Goal: Obtain resource: Download file/media

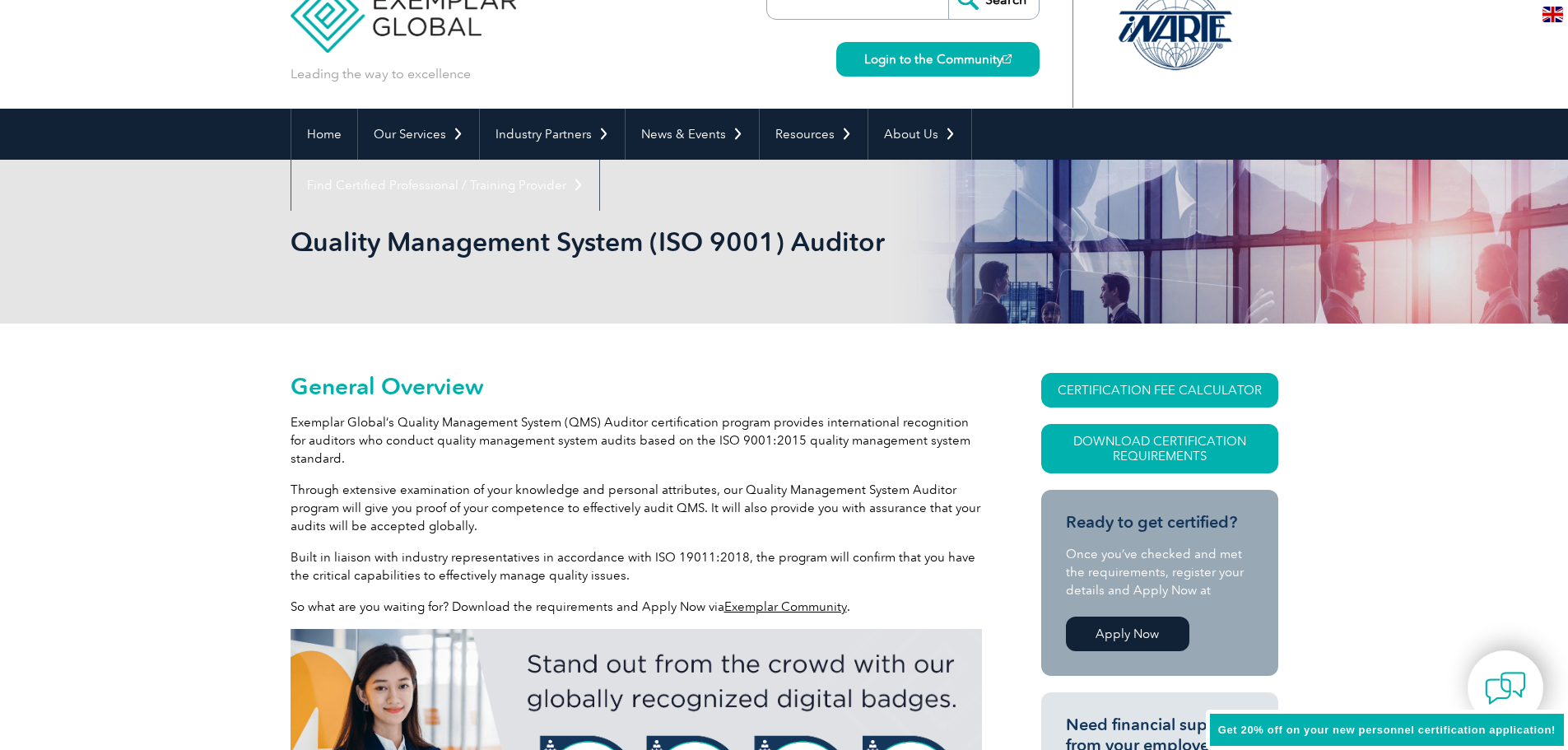
scroll to position [82, 0]
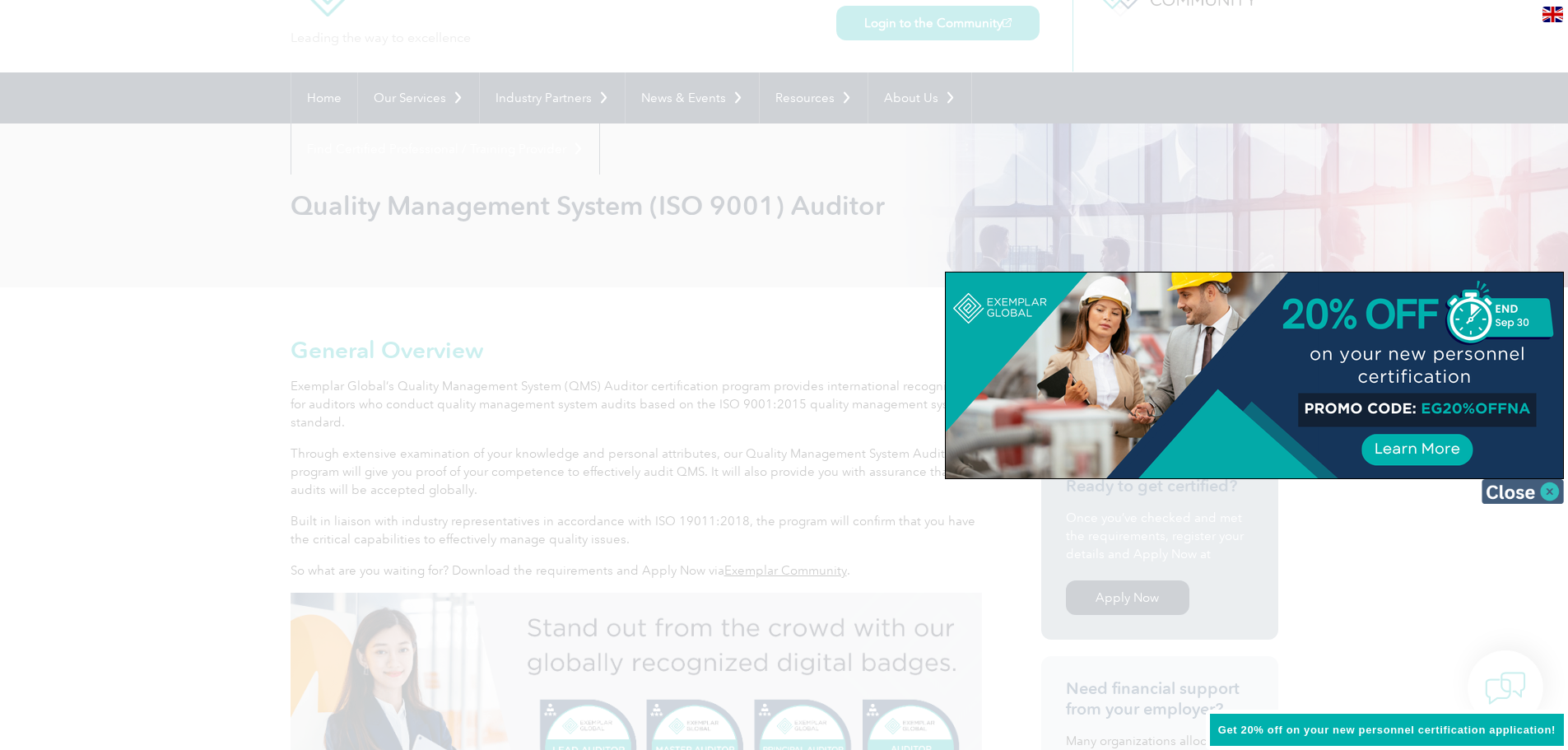
click at [1550, 490] on img at bounding box center [1522, 490] width 82 height 25
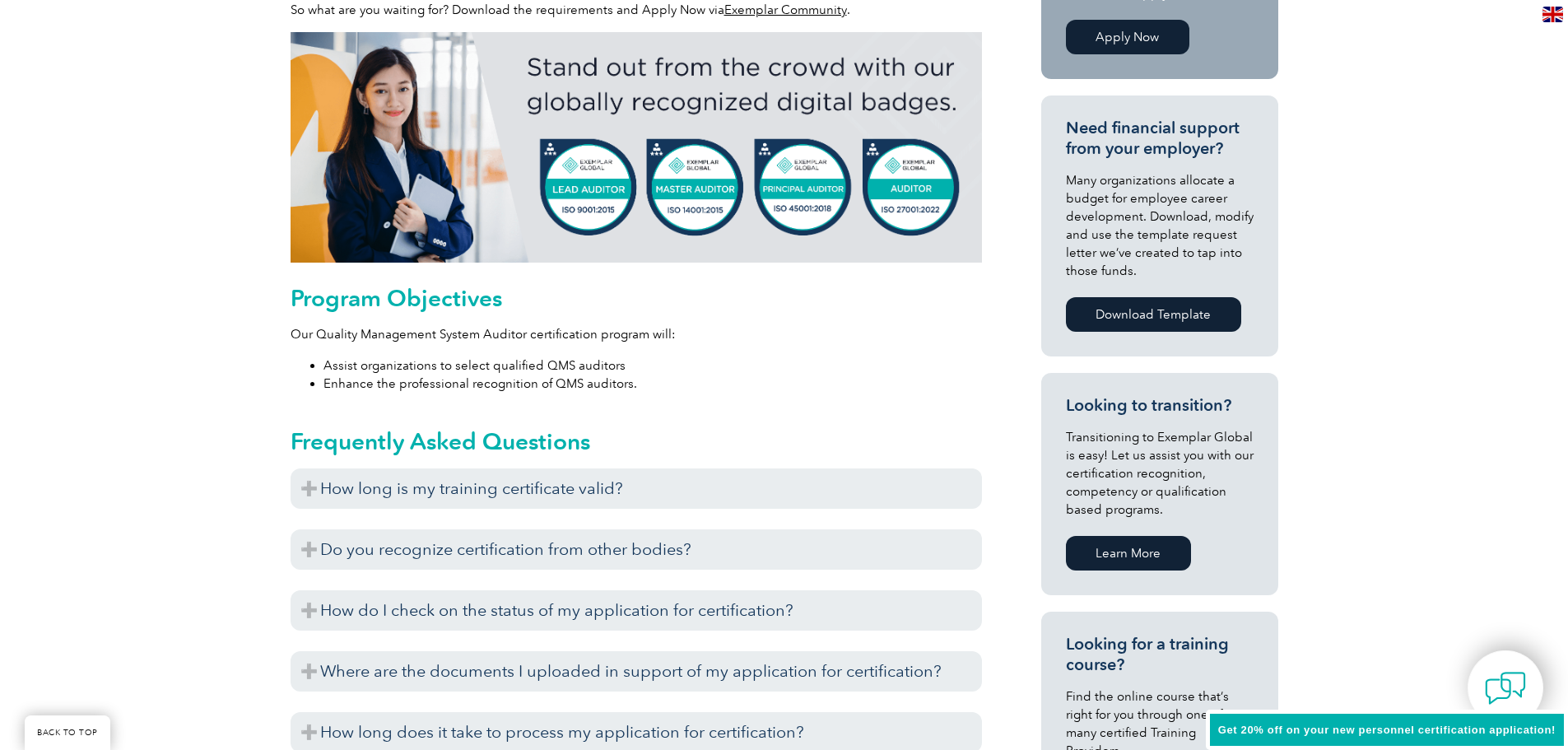
scroll to position [658, 0]
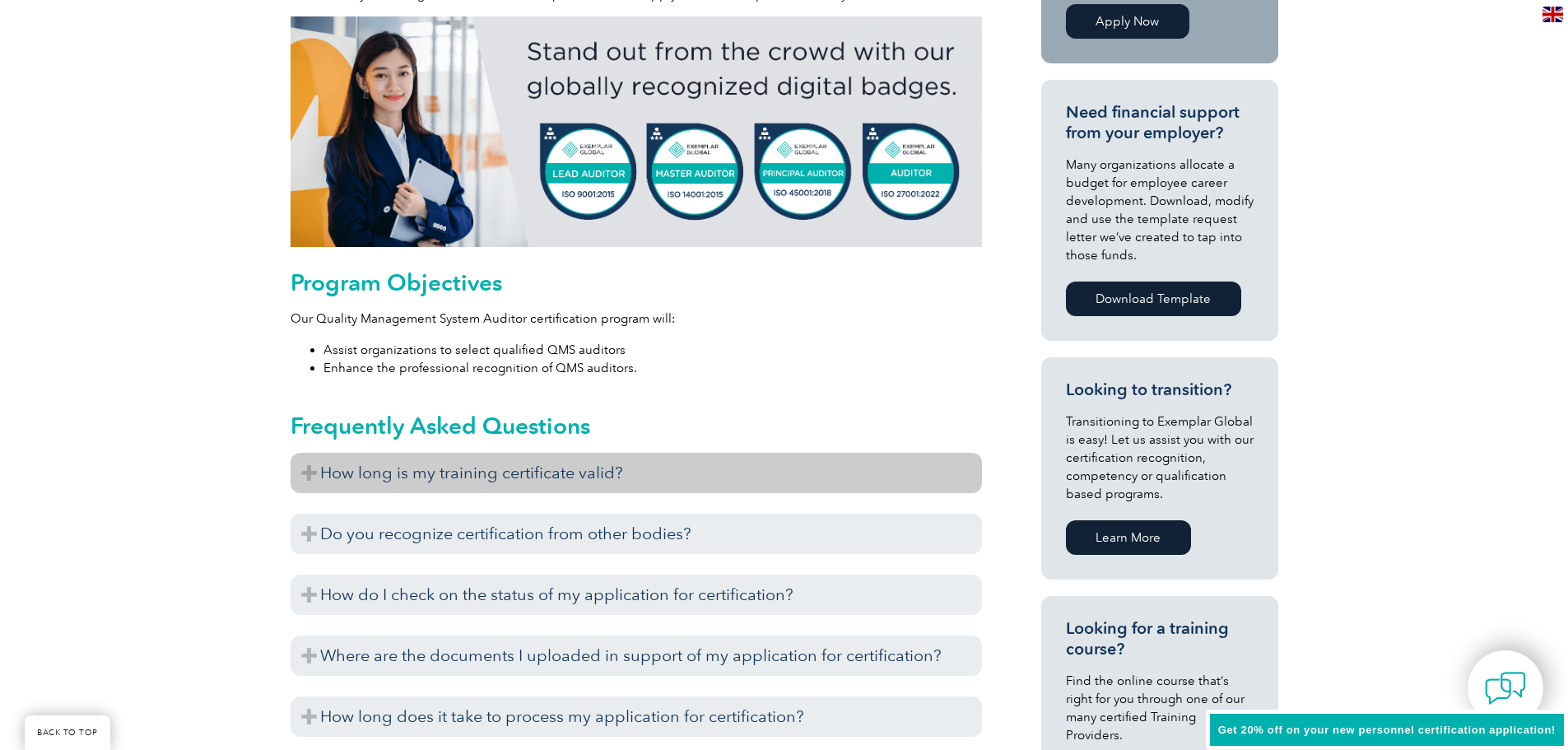
click at [545, 473] on h3 "How long is my training certificate valid?" at bounding box center [636, 473] width 692 height 41
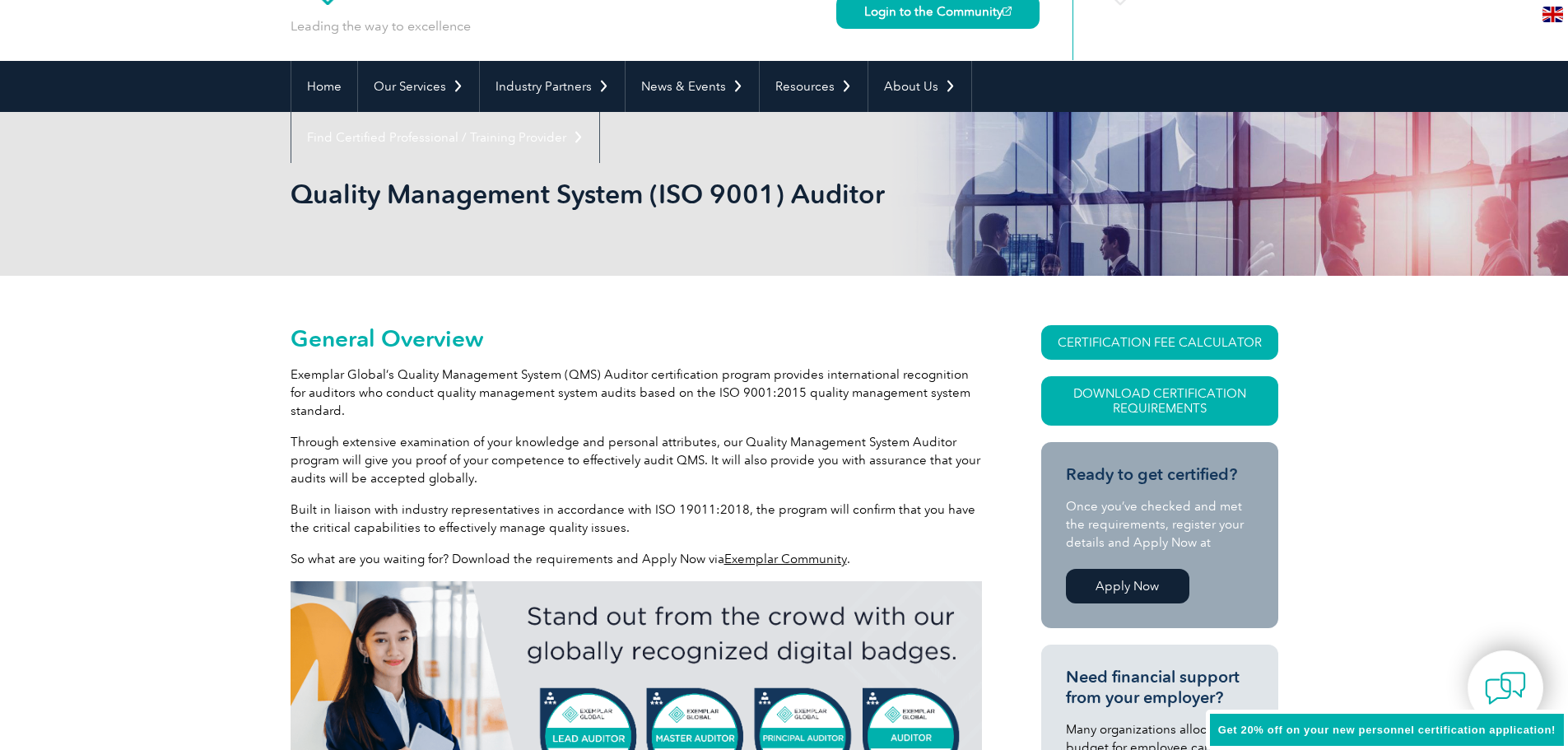
scroll to position [0, 0]
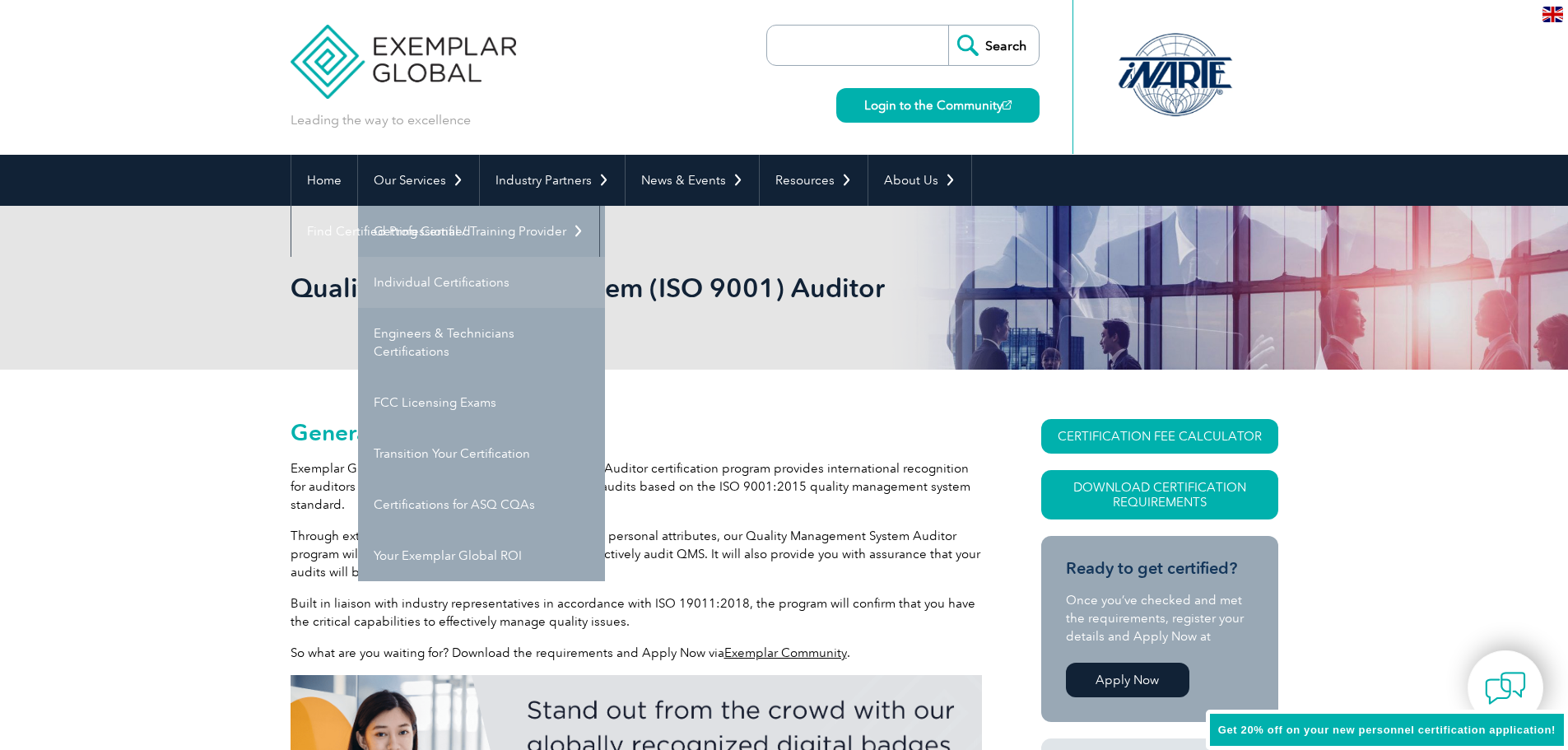
click at [480, 275] on link "Individual Certifications" at bounding box center [481, 283] width 247 height 51
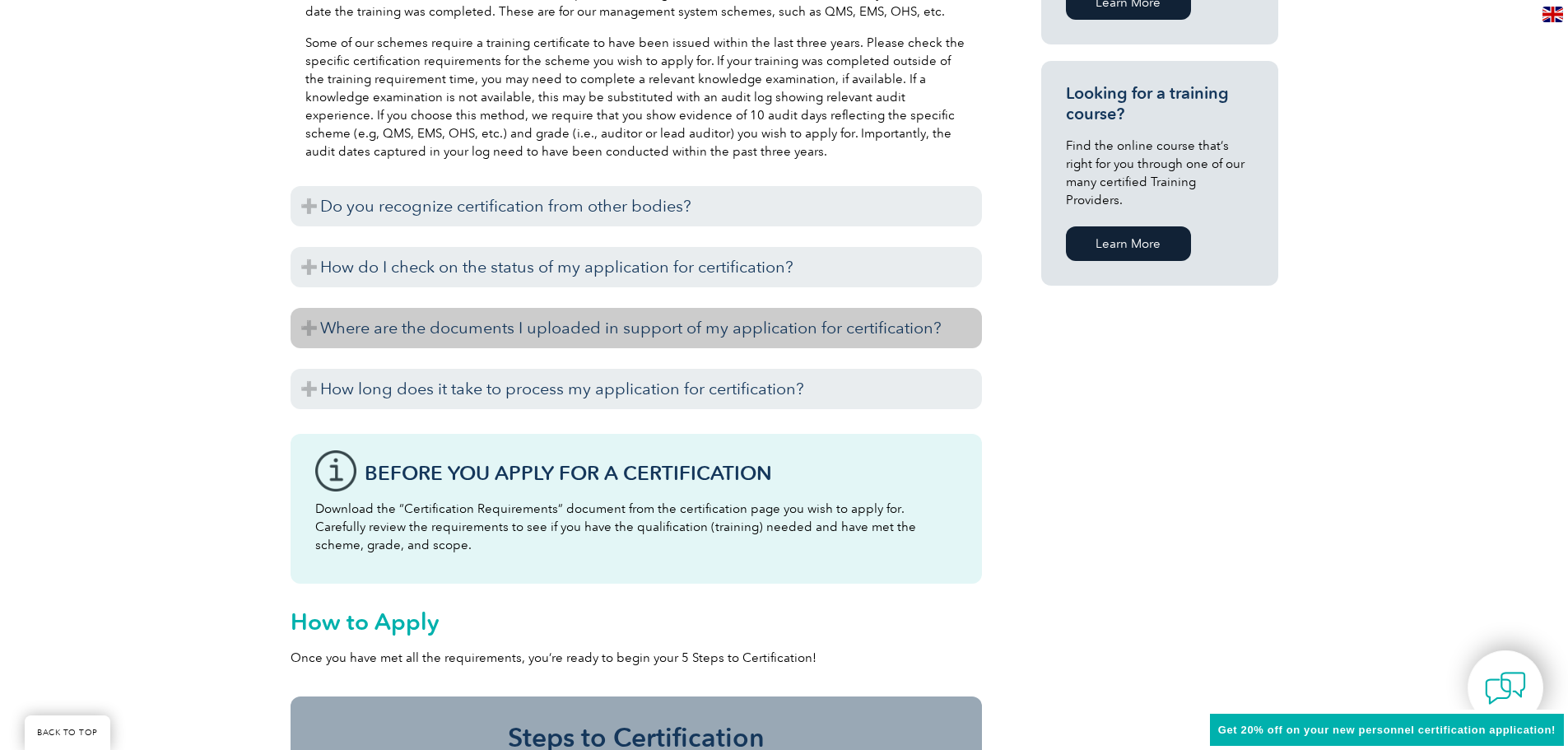
scroll to position [1234, 0]
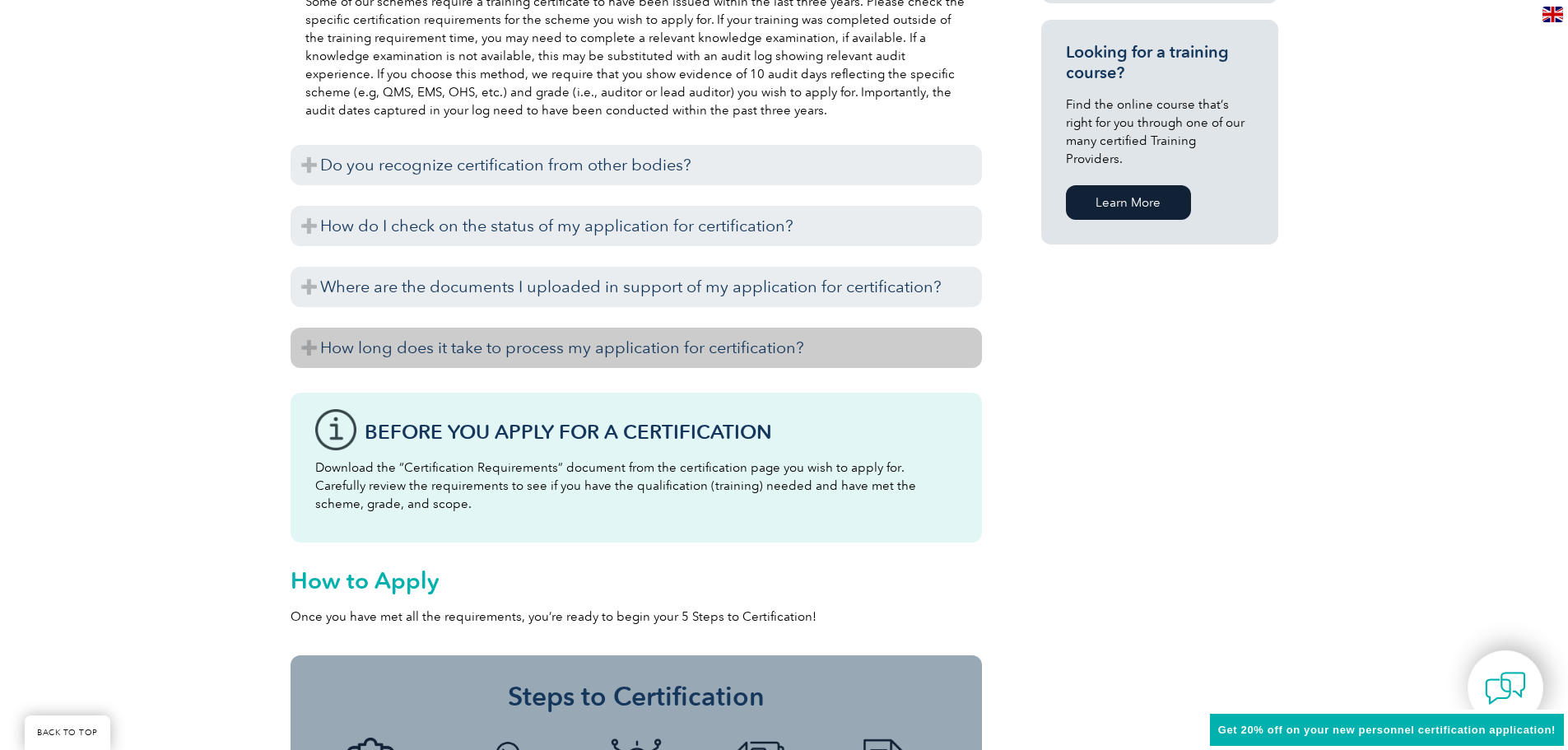
click at [542, 355] on h3 "How long does it take to process my application for certification?" at bounding box center [636, 348] width 692 height 41
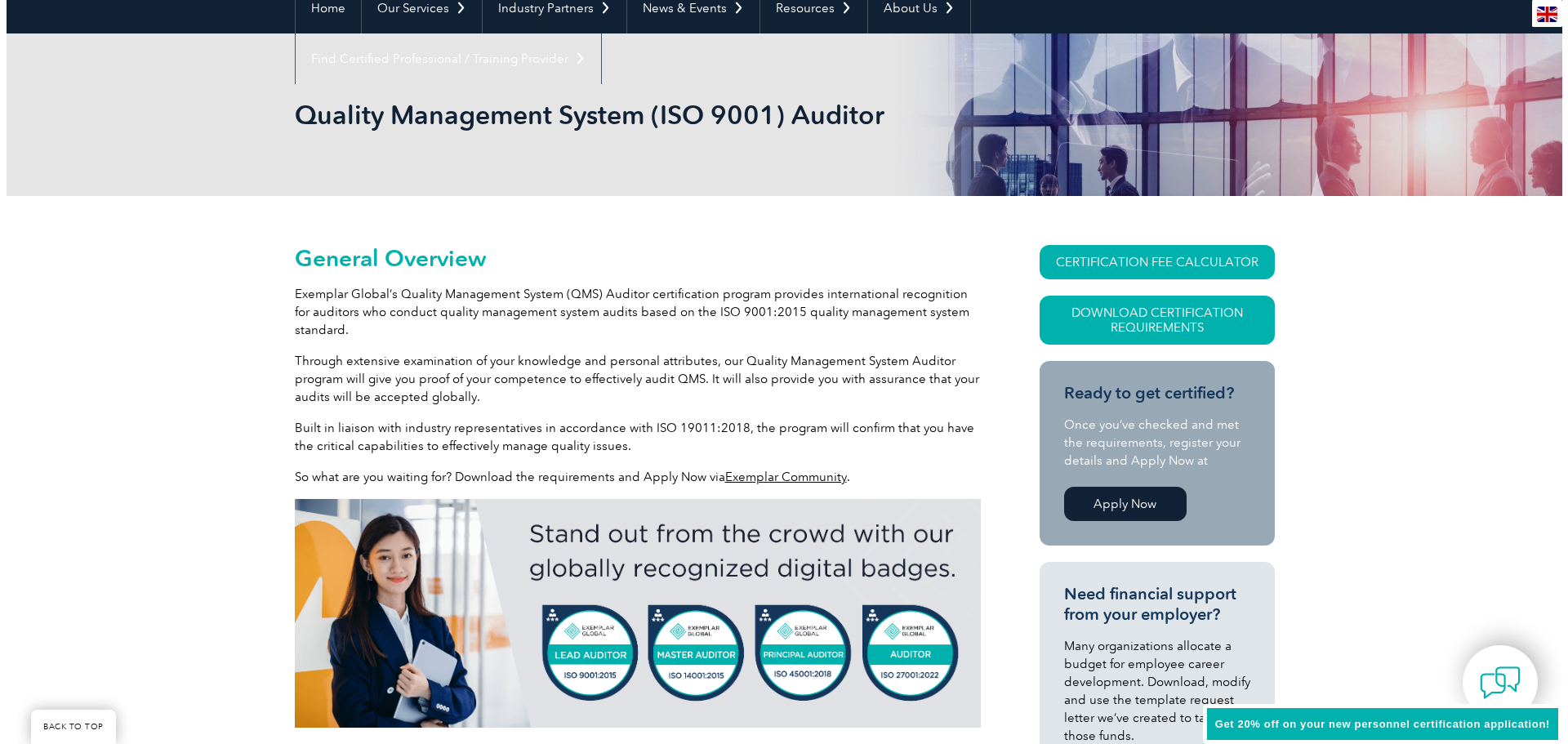
scroll to position [163, 0]
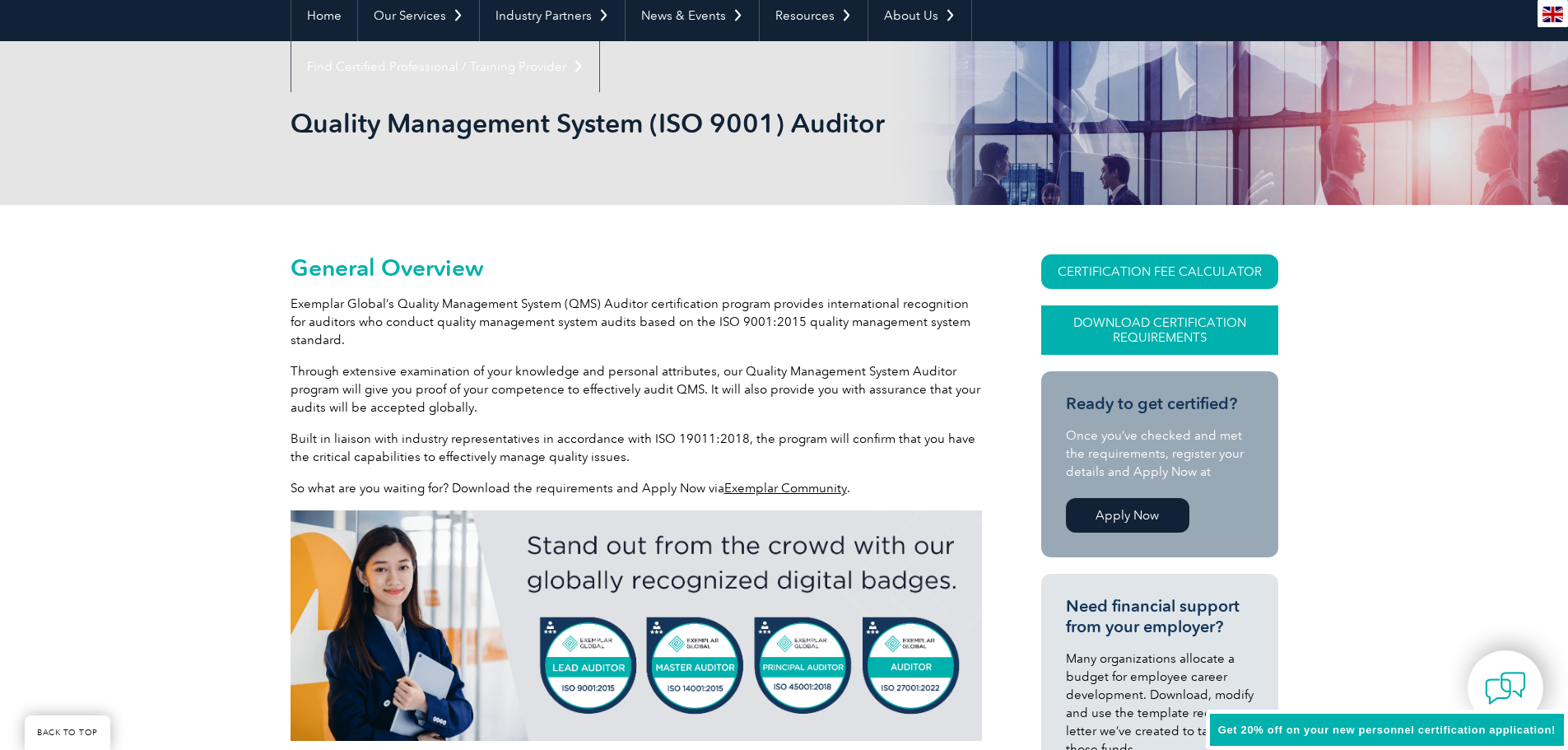
click at [1146, 323] on link "Download Certification Requirements" at bounding box center [1159, 330] width 237 height 49
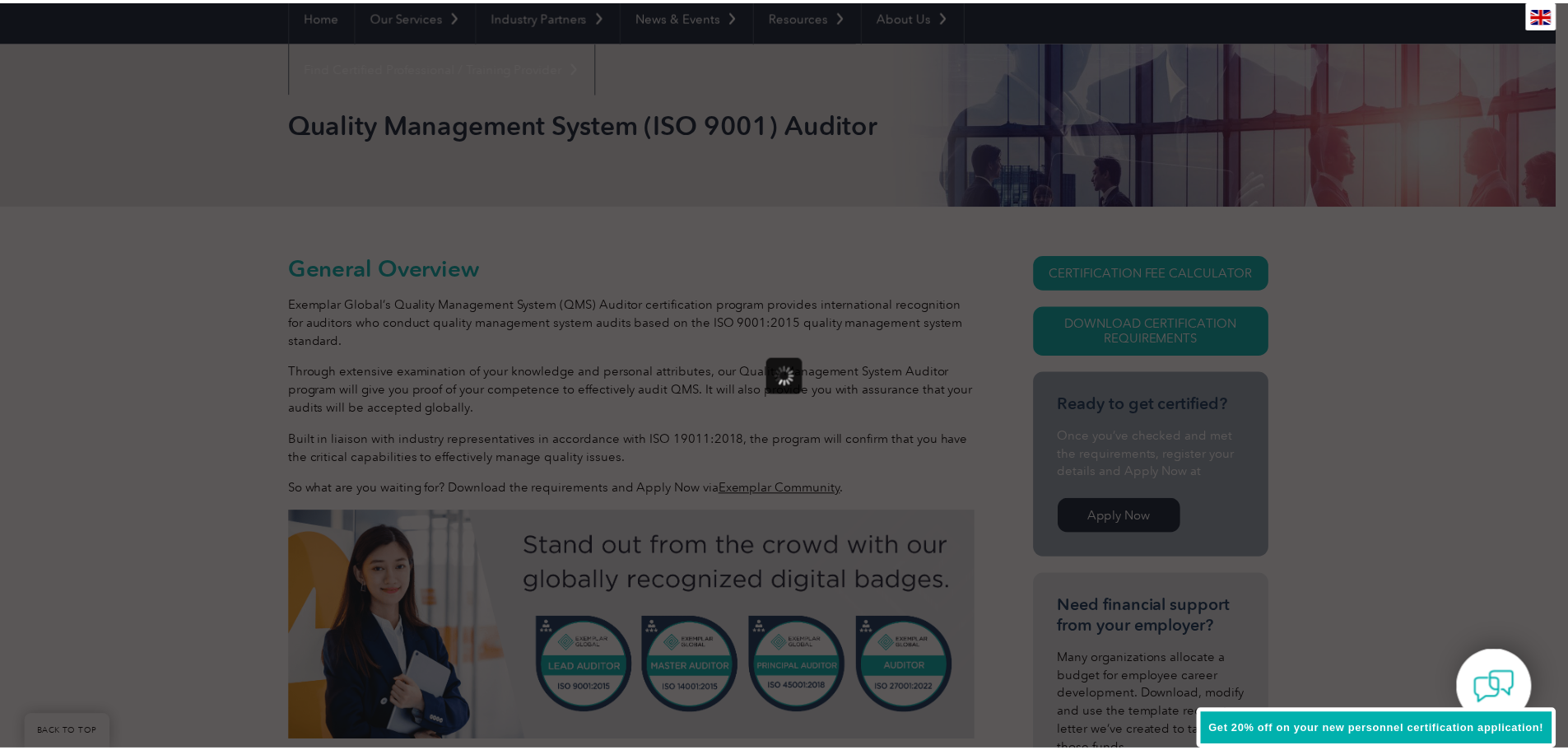
scroll to position [0, 0]
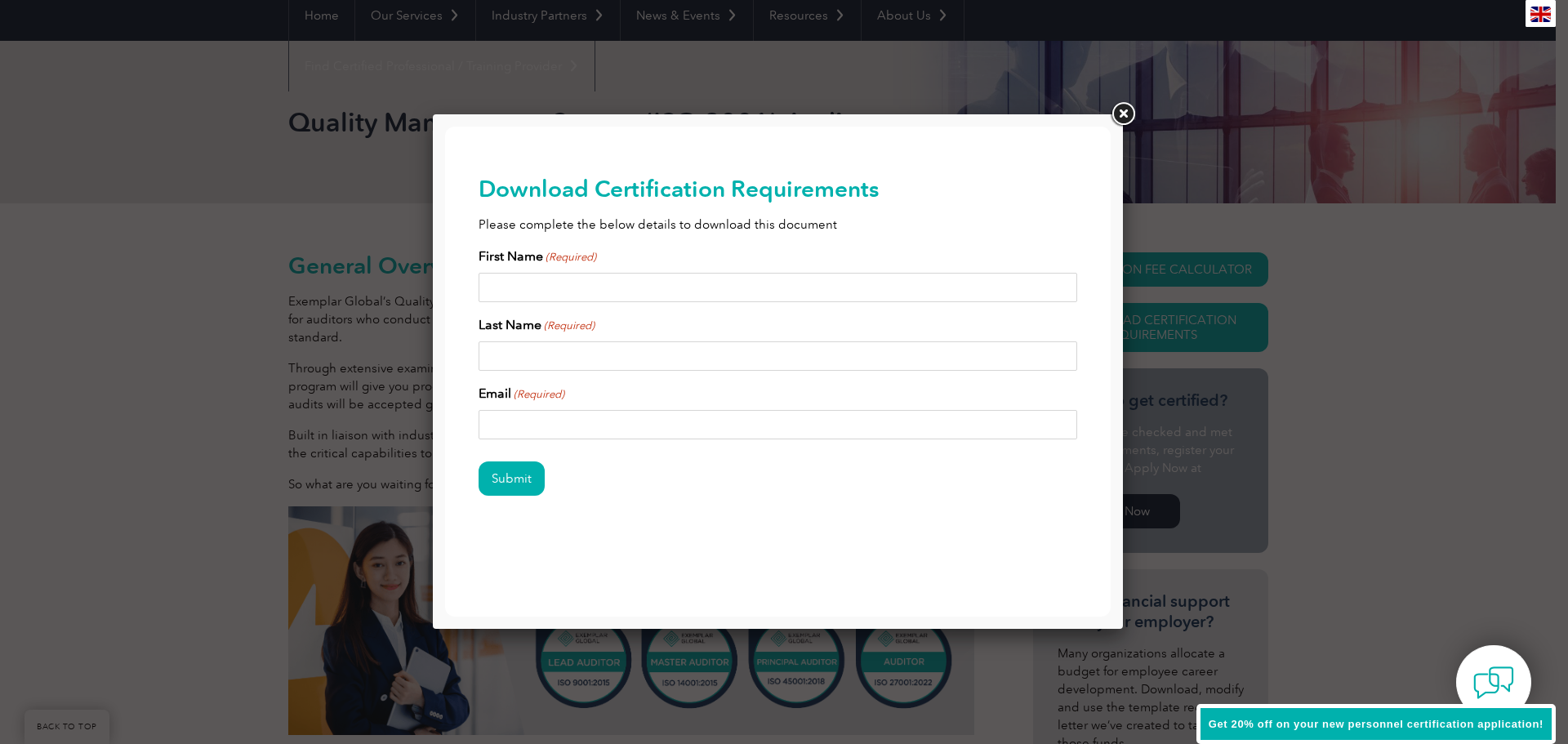
click at [1121, 111] on link at bounding box center [1123, 114] width 29 height 29
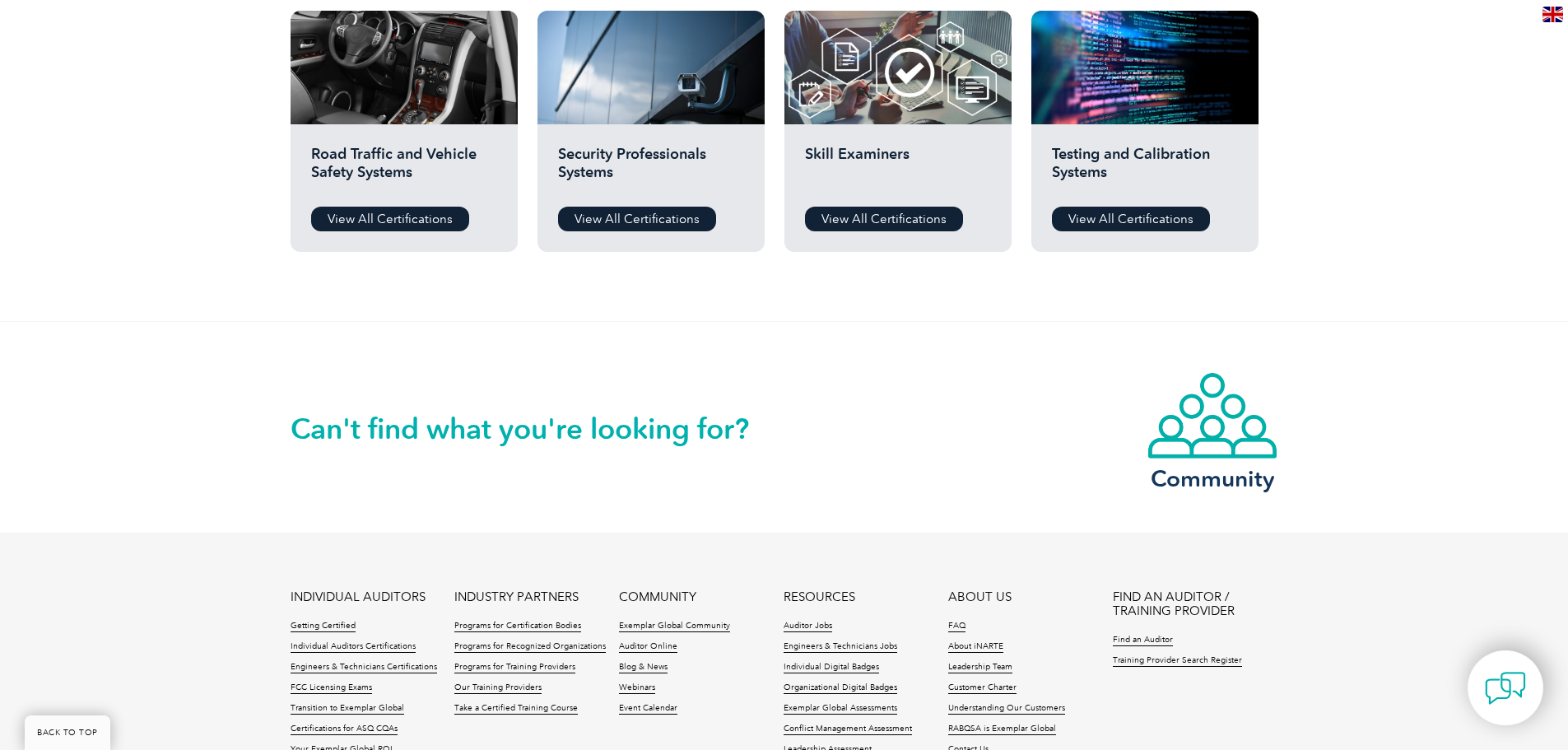
scroll to position [1399, 0]
